Goal: Transaction & Acquisition: Purchase product/service

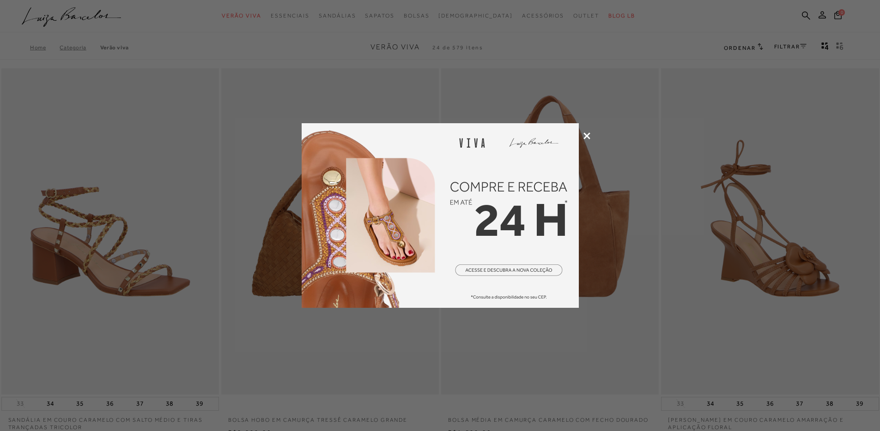
click at [588, 134] on icon at bounding box center [586, 136] width 7 height 7
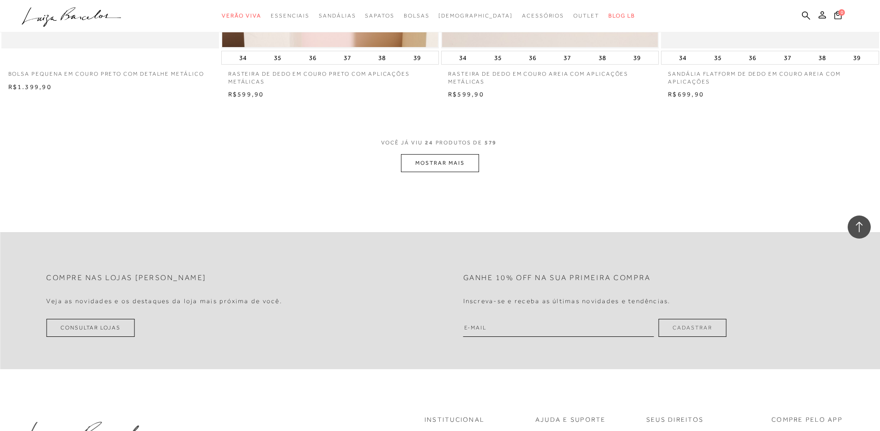
scroll to position [2332, 0]
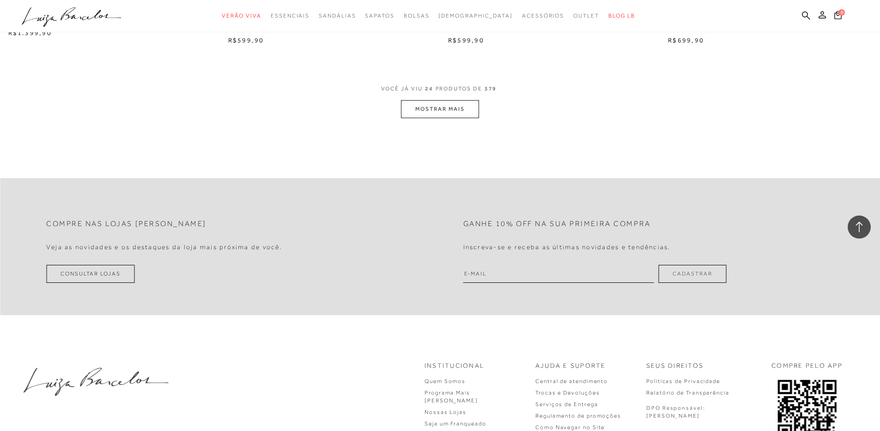
click at [454, 108] on button "MOSTRAR MAIS" at bounding box center [440, 109] width 78 height 18
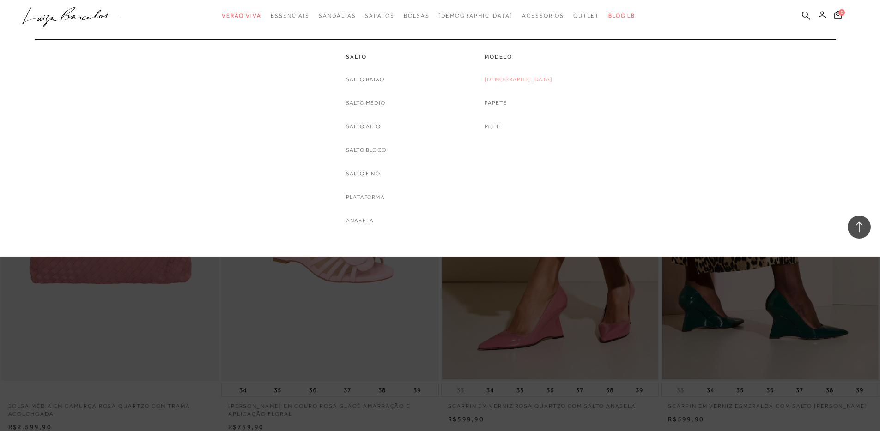
click at [516, 80] on link "[DEMOGRAPHIC_DATA]" at bounding box center [518, 80] width 68 height 10
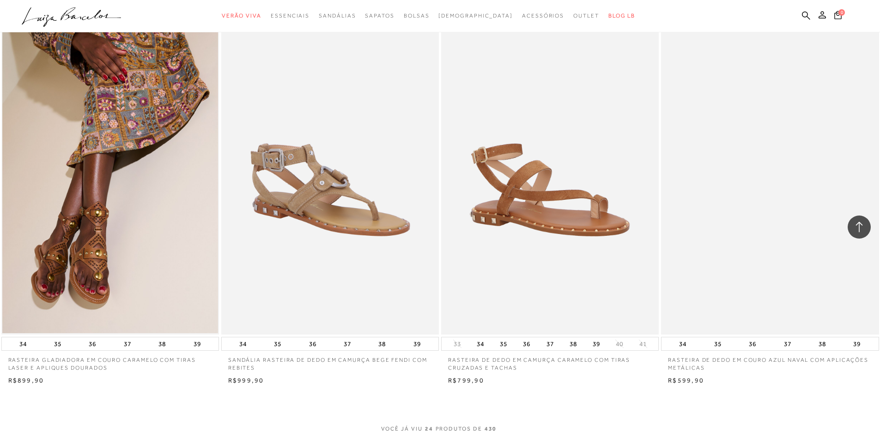
scroll to position [2169, 0]
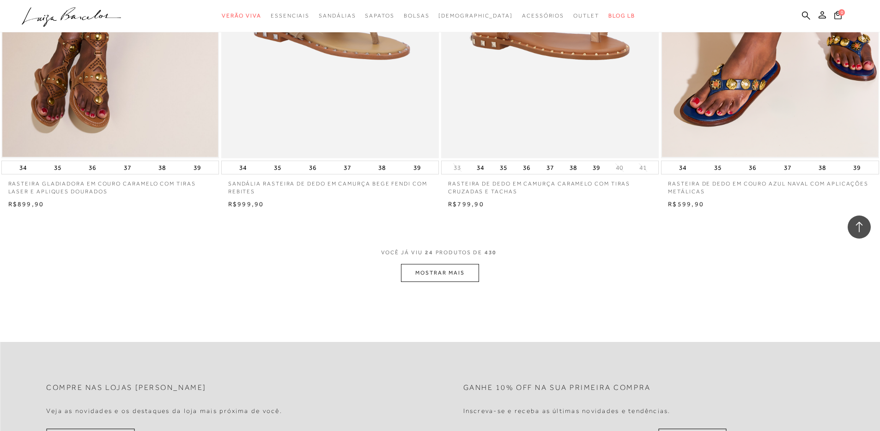
click at [459, 278] on button "MOSTRAR MAIS" at bounding box center [440, 273] width 78 height 18
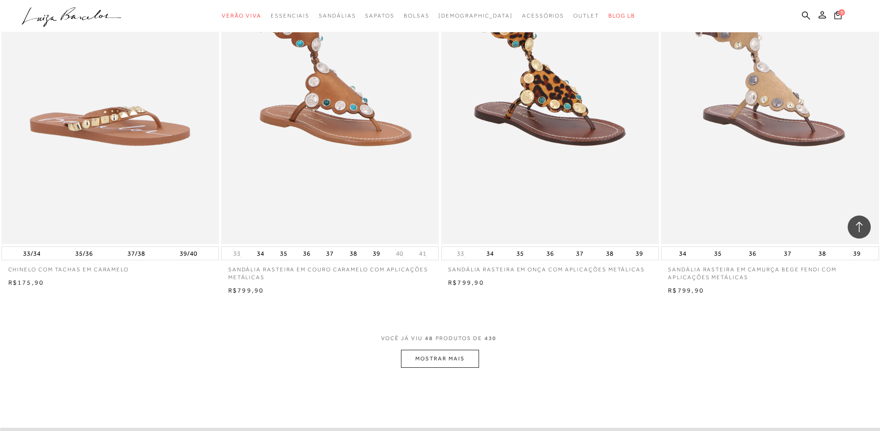
scroll to position [4700, 0]
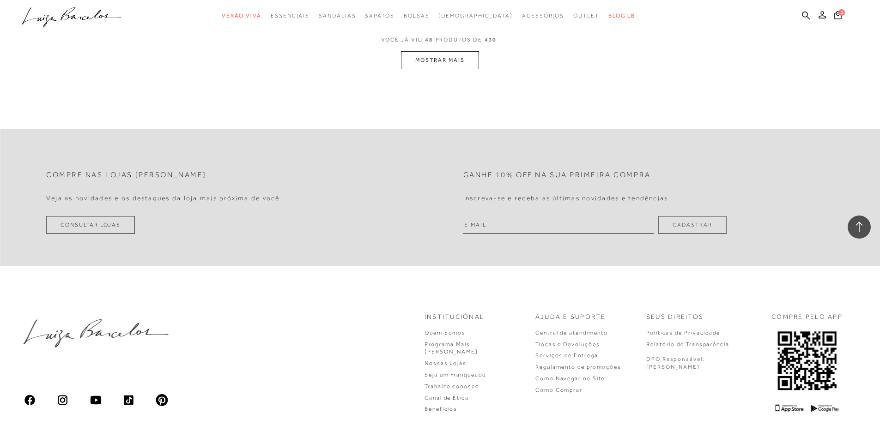
click at [444, 60] on button "MOSTRAR MAIS" at bounding box center [440, 60] width 78 height 18
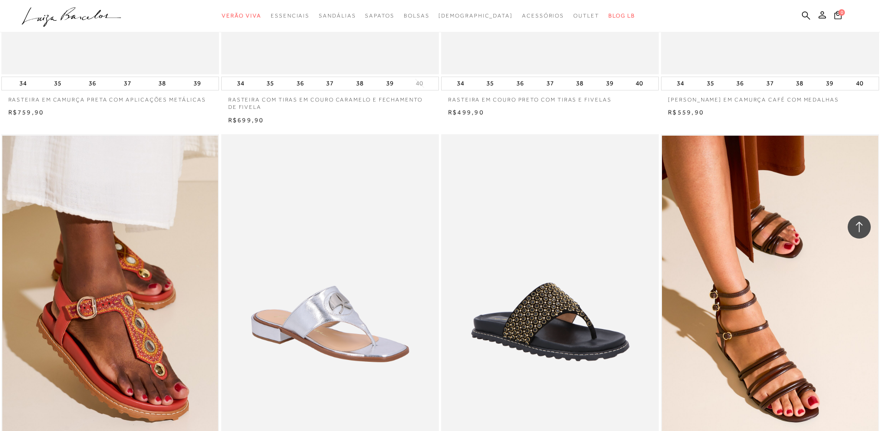
scroll to position [6880, 0]
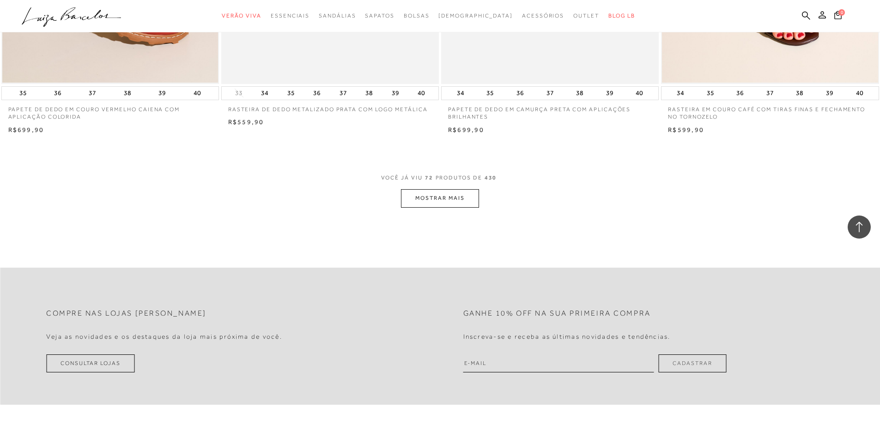
click at [461, 188] on span "VOCÊ JÁ VIU 72 PRODUTOS DE 430" at bounding box center [440, 181] width 118 height 17
click at [459, 199] on button "MOSTRAR MAIS" at bounding box center [440, 198] width 78 height 18
